Goal: Navigation & Orientation: Find specific page/section

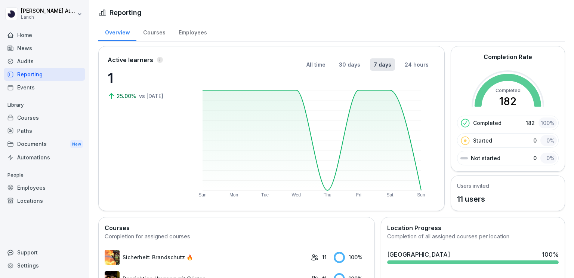
click at [192, 34] on div "Employees" at bounding box center [193, 31] width 42 height 19
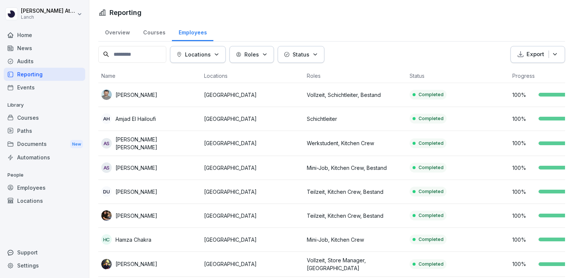
click at [107, 37] on div "Overview" at bounding box center [117, 31] width 38 height 19
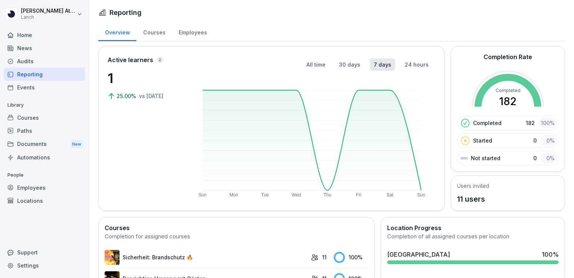
click at [21, 64] on div "Audits" at bounding box center [45, 61] width 82 height 13
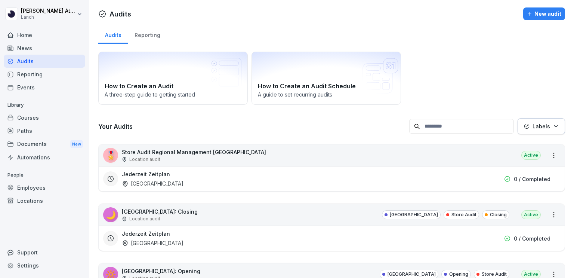
click at [18, 80] on div "Reporting" at bounding box center [45, 74] width 82 height 13
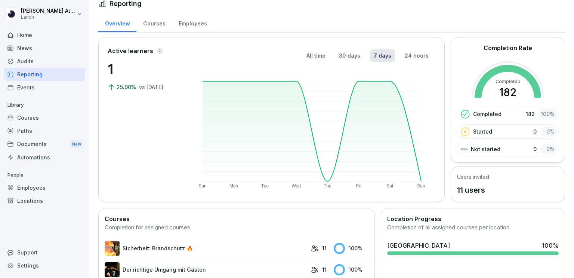
scroll to position [8, 0]
